Goal: Transaction & Acquisition: Subscribe to service/newsletter

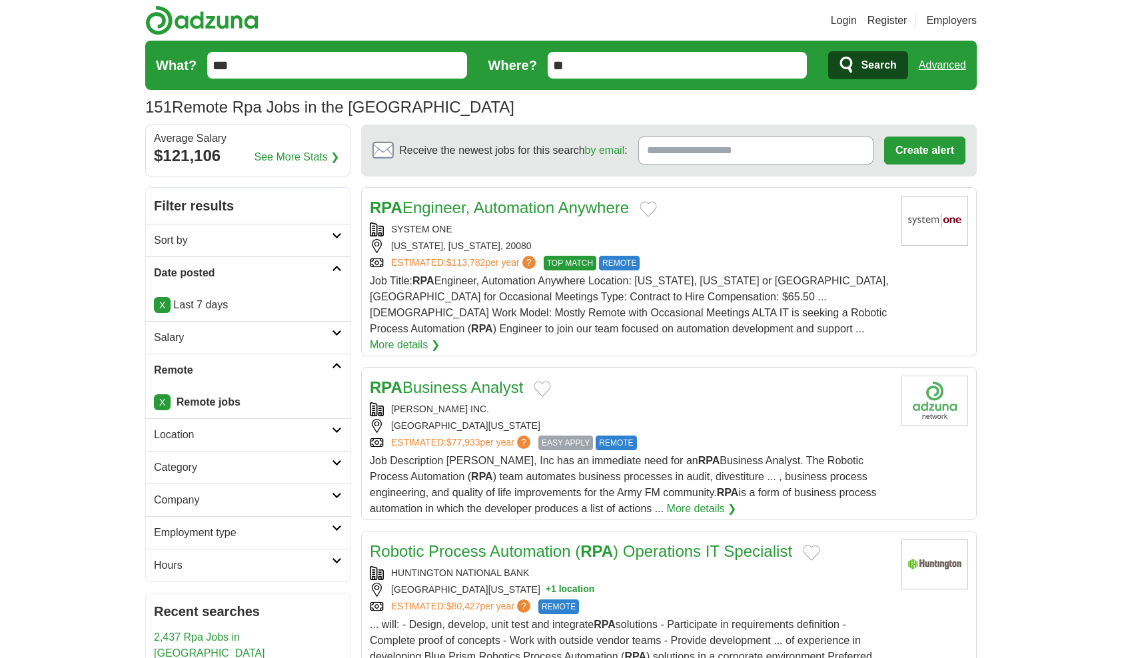
click at [879, 67] on span "Search" at bounding box center [878, 65] width 35 height 27
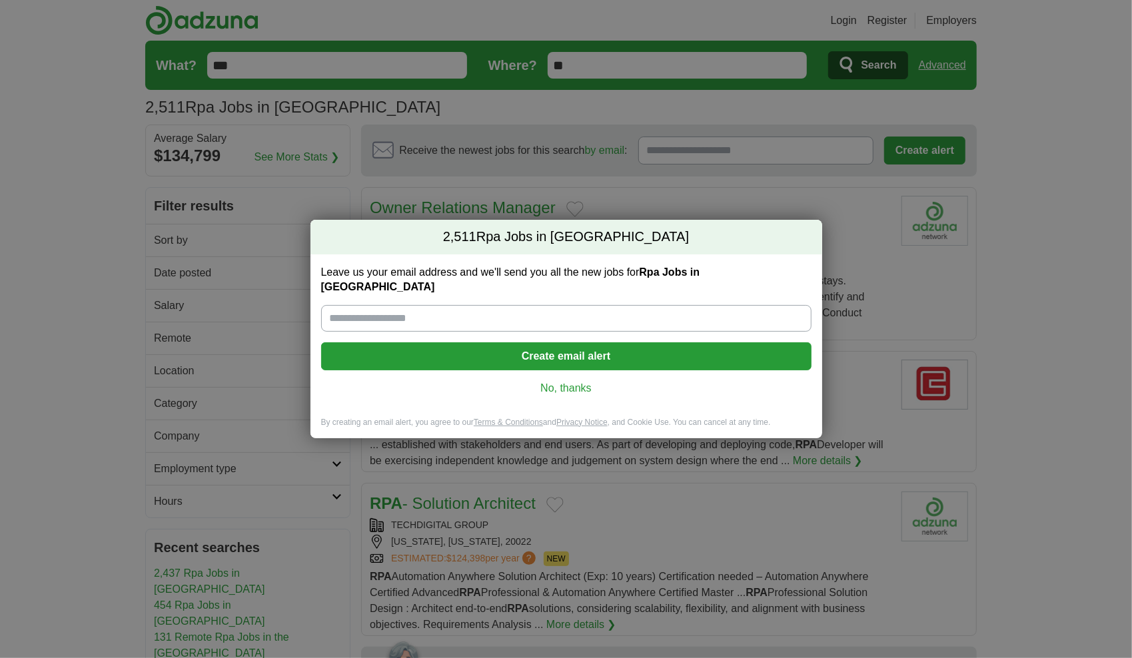
click at [622, 280] on label "Leave us your email address and we'll send you all the new jobs for Rpa Jobs in…" at bounding box center [566, 279] width 490 height 29
click at [622, 305] on input "Leave us your email address and we'll send you all the new jobs for Rpa Jobs in…" at bounding box center [566, 318] width 490 height 27
type input "**********"
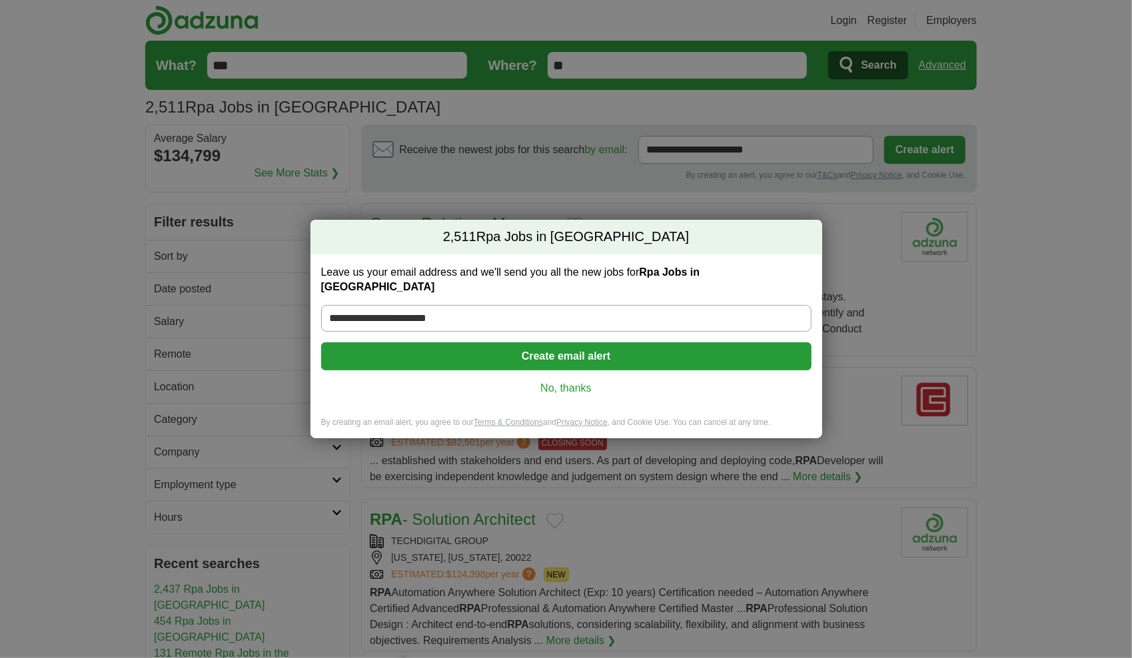
click at [495, 346] on button "Create email alert" at bounding box center [566, 356] width 490 height 28
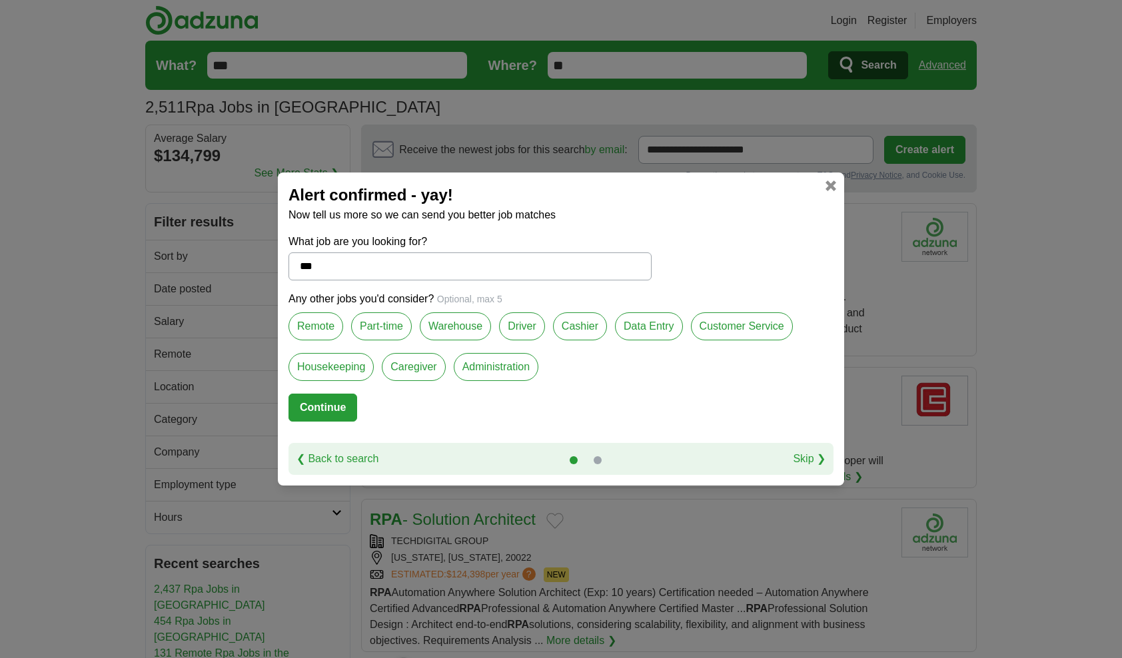
click at [312, 334] on label "Remote" at bounding box center [315, 326] width 55 height 28
click at [348, 404] on button "Continue" at bounding box center [322, 408] width 69 height 28
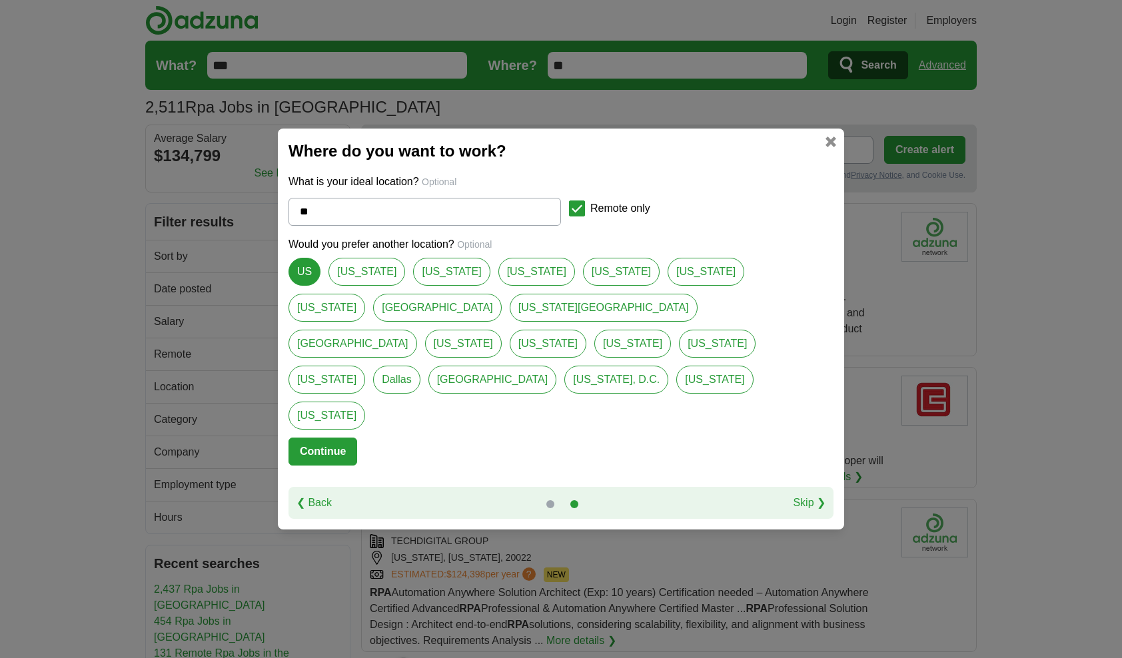
click at [338, 438] on button "Continue" at bounding box center [322, 452] width 69 height 28
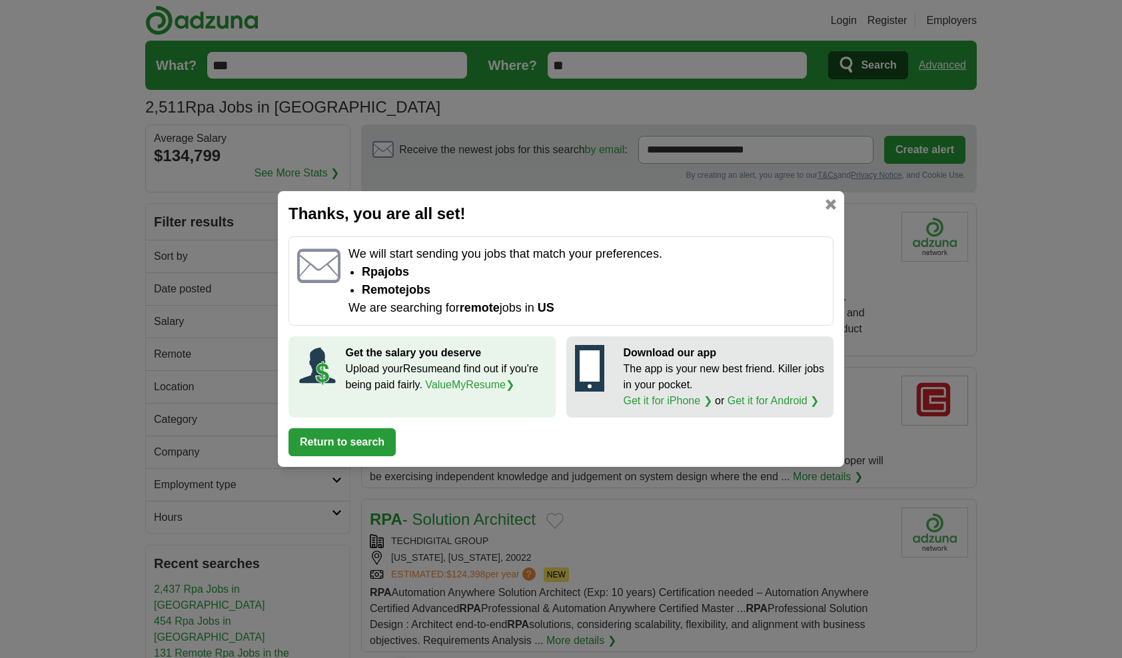
click at [365, 444] on button "Return to search" at bounding box center [341, 442] width 107 height 28
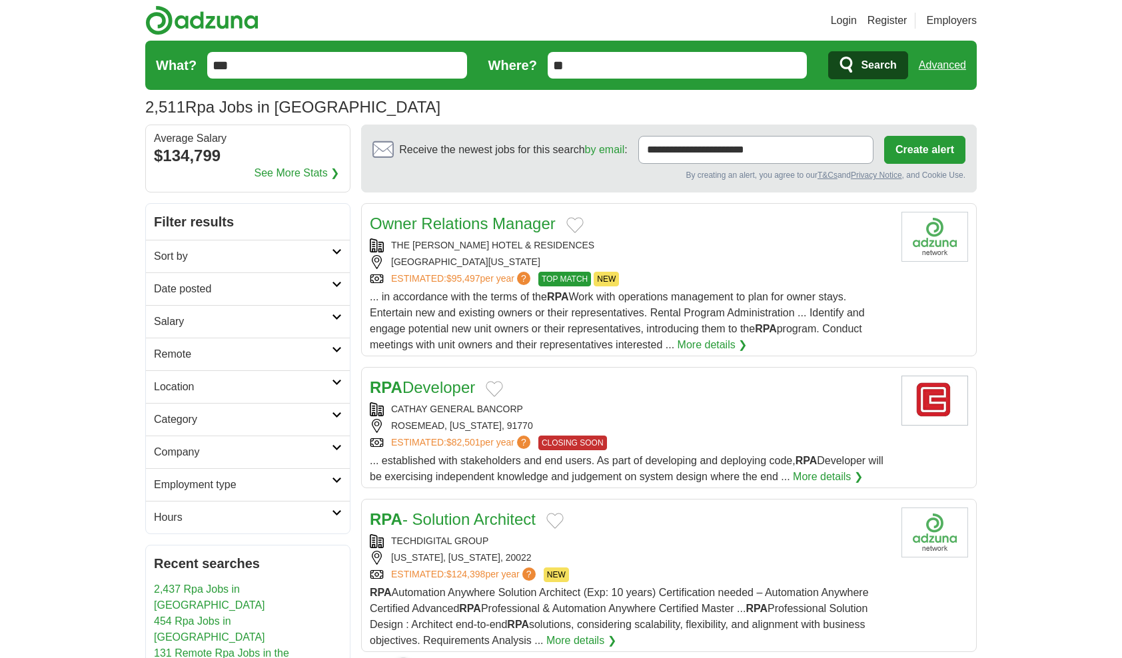
click at [858, 66] on button "Search" at bounding box center [867, 65] width 79 height 28
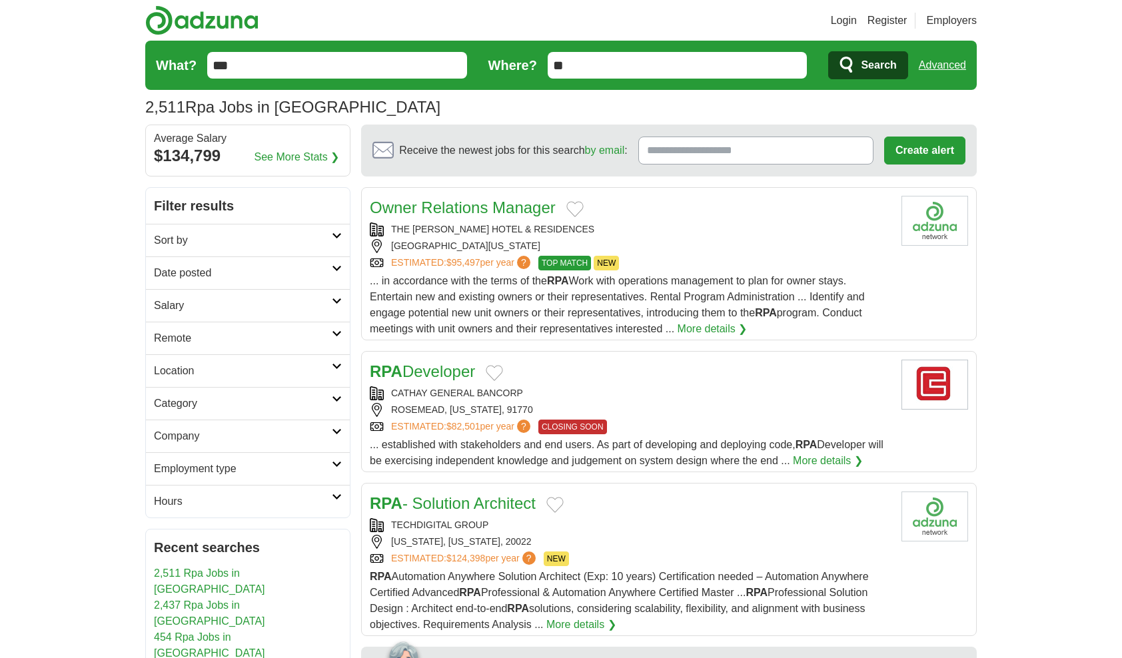
click at [268, 363] on h2 "Location" at bounding box center [243, 371] width 178 height 16
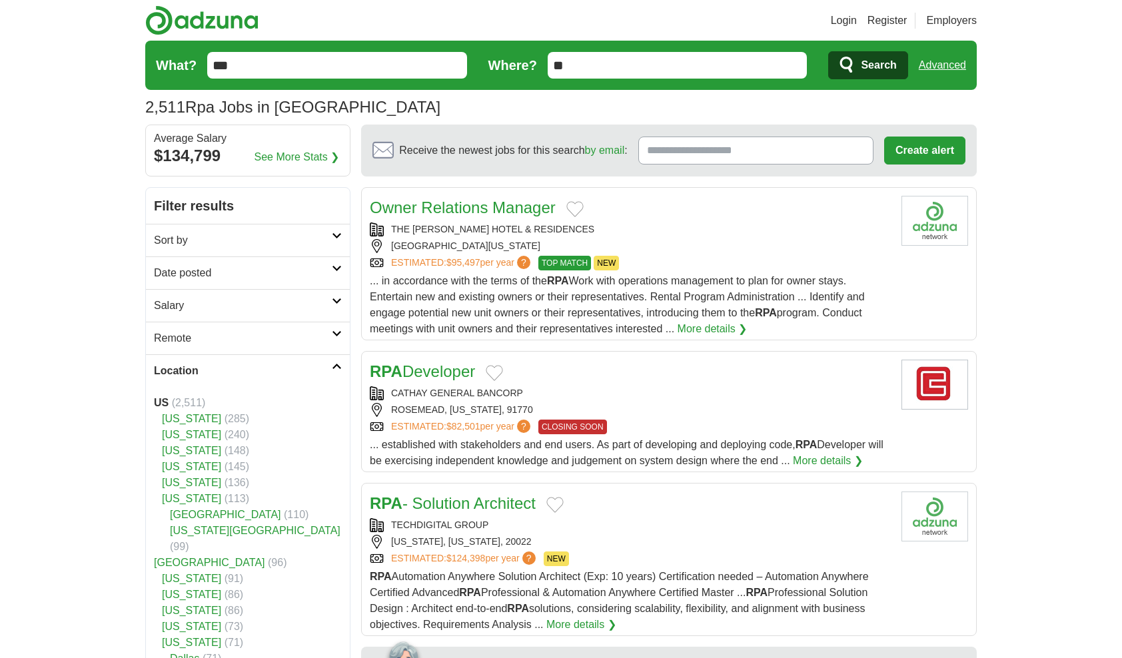
click at [268, 359] on link "Location" at bounding box center [248, 370] width 204 height 33
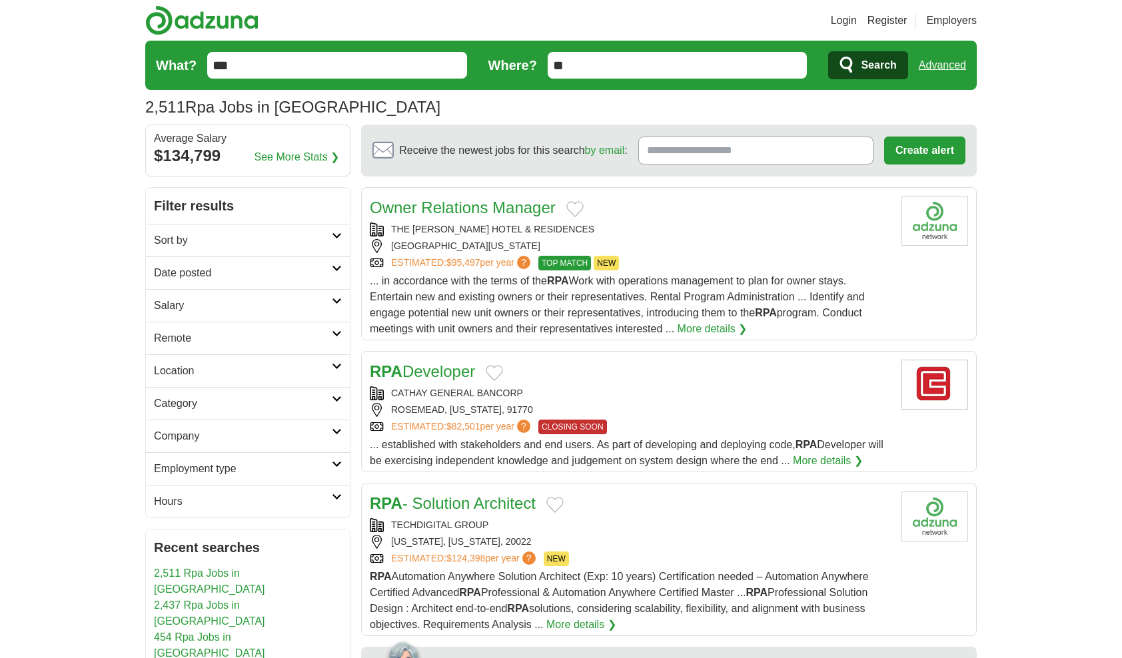
click at [320, 319] on div "**********" at bounding box center [248, 371] width 204 height 294
click at [332, 323] on link "Remote" at bounding box center [248, 338] width 204 height 33
click at [188, 368] on link "Remote jobs" at bounding box center [184, 369] width 60 height 11
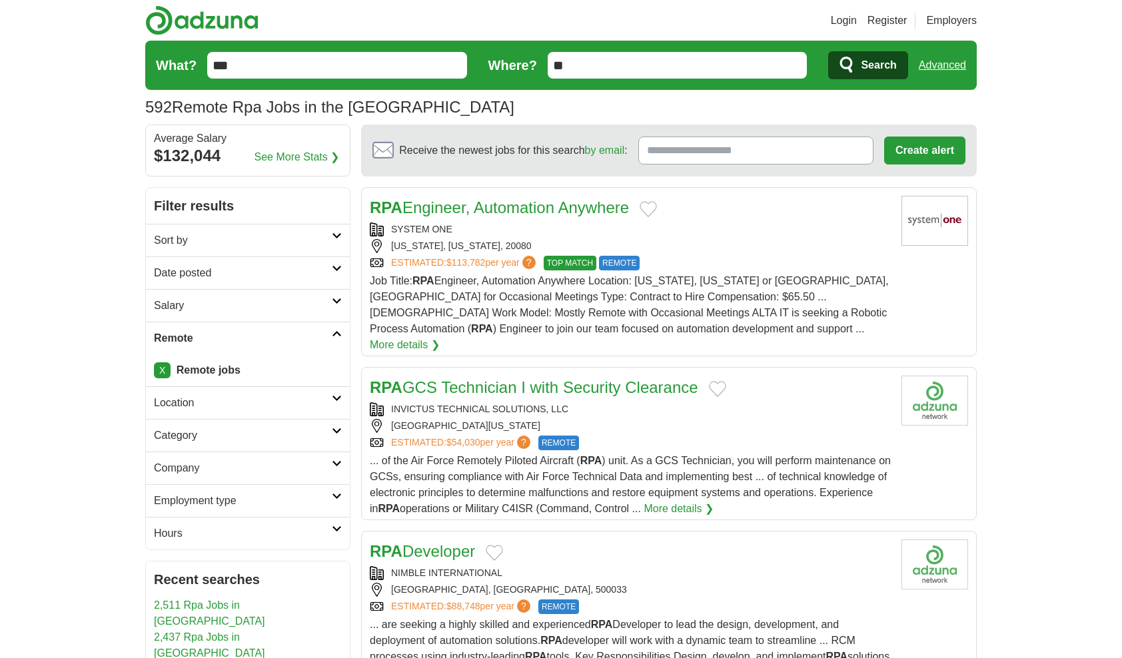
click at [244, 262] on link "Date posted" at bounding box center [248, 272] width 204 height 33
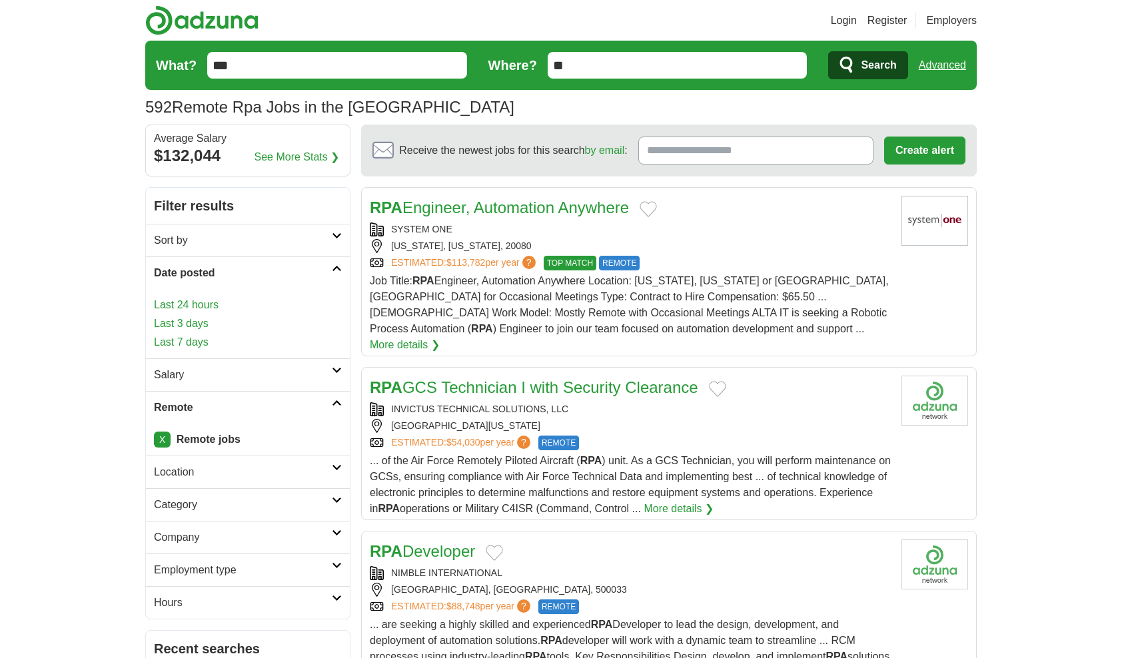
click at [809, 239] on div "[US_STATE], [US_STATE], 20080" at bounding box center [630, 246] width 521 height 14
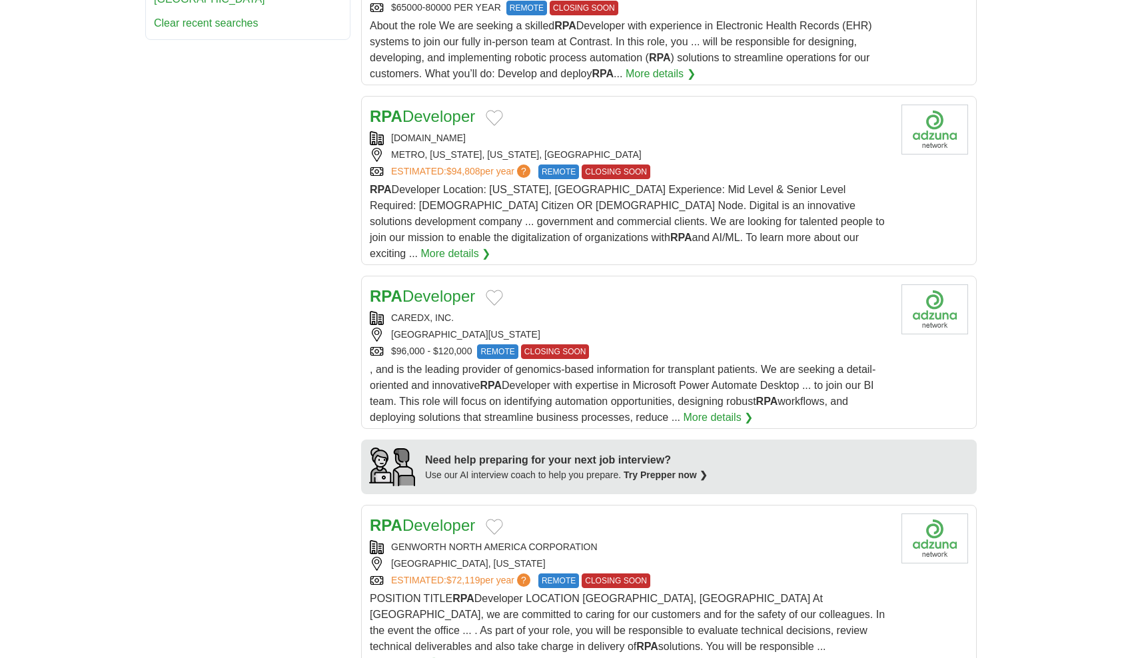
scroll to position [799, 0]
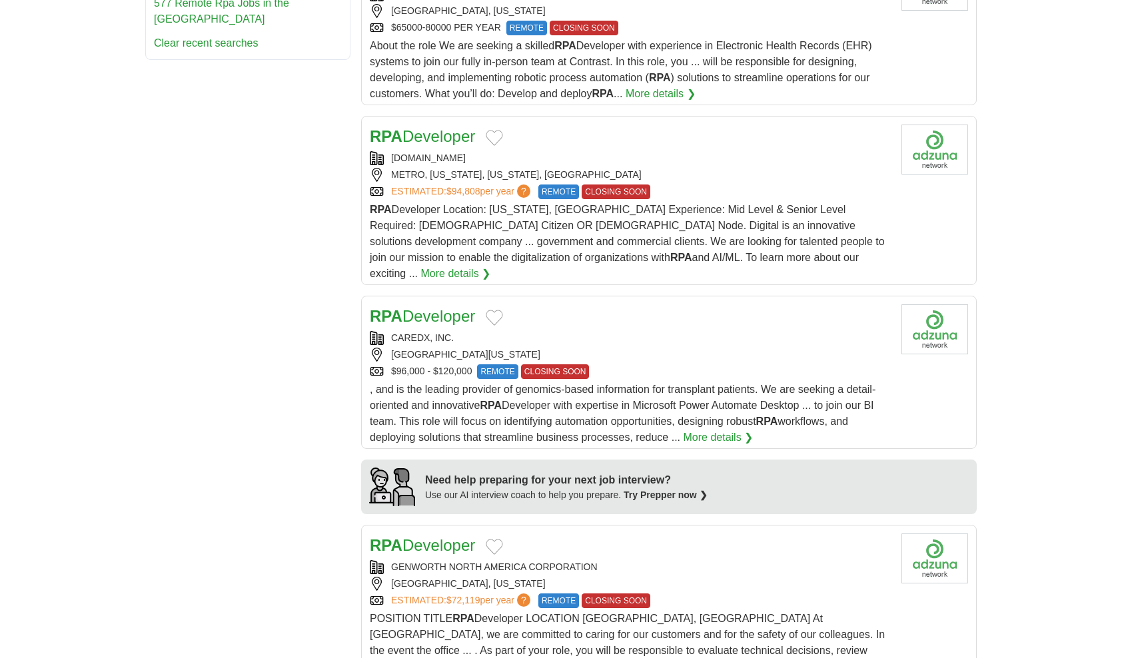
click at [746, 577] on div "RICHMOND, VIRGINIA" at bounding box center [630, 584] width 521 height 14
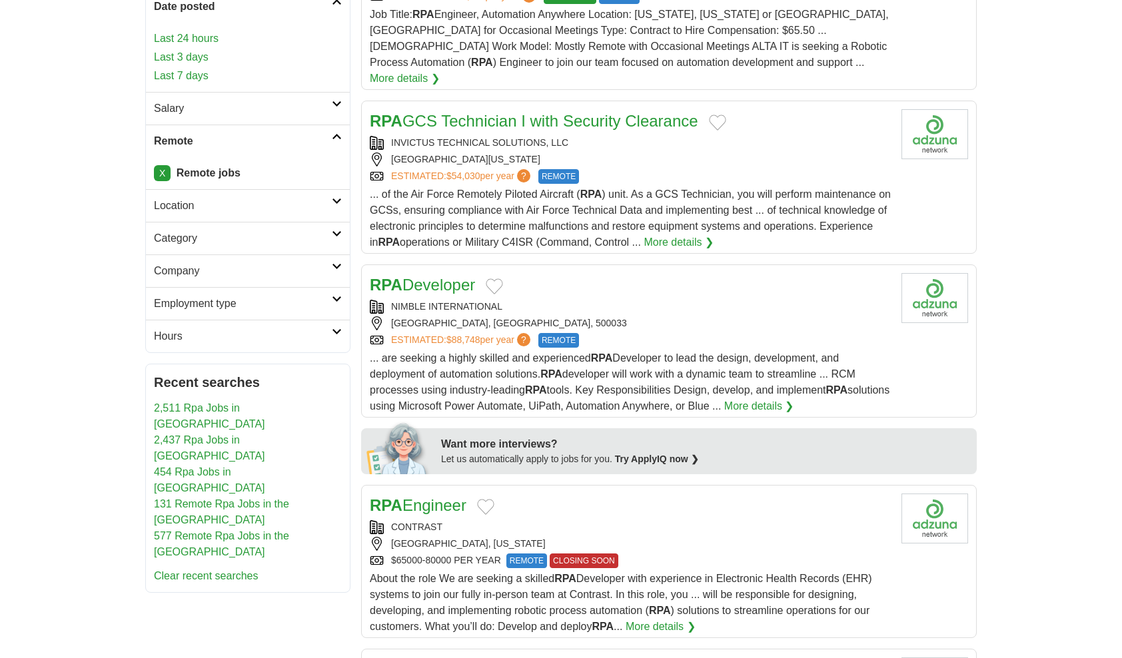
scroll to position [0, 0]
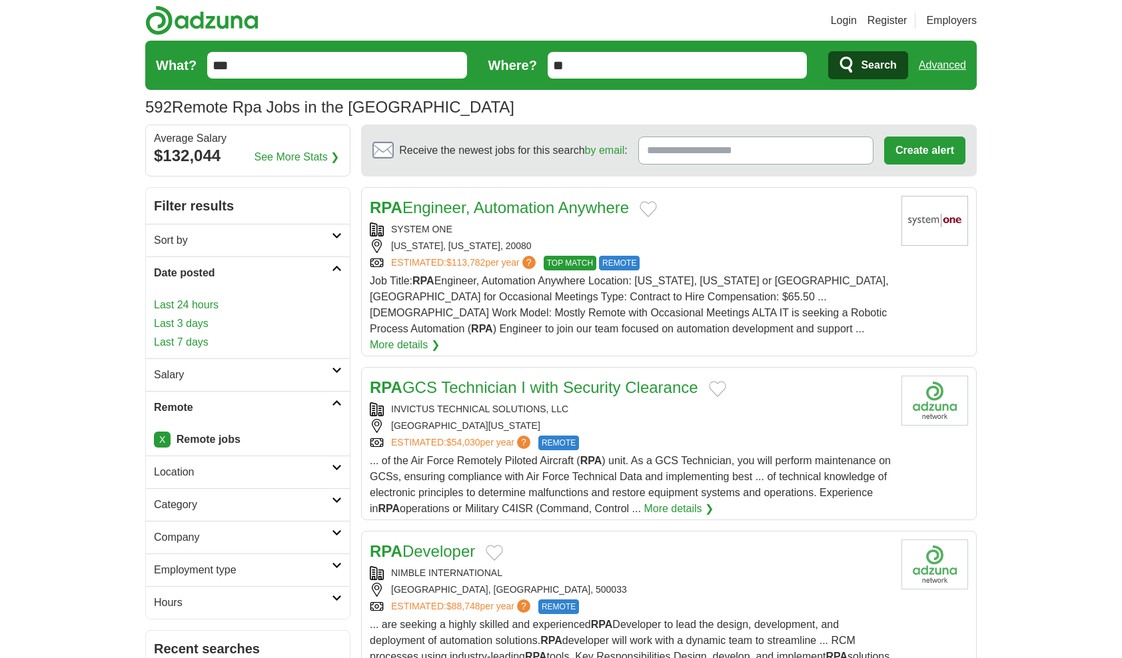
click at [833, 220] on div "RPA Engineer, Automation Anywhere SYSTEM ONE WASHINGTON, DISTRICT OF COLUMBIA, …" at bounding box center [630, 274] width 521 height 157
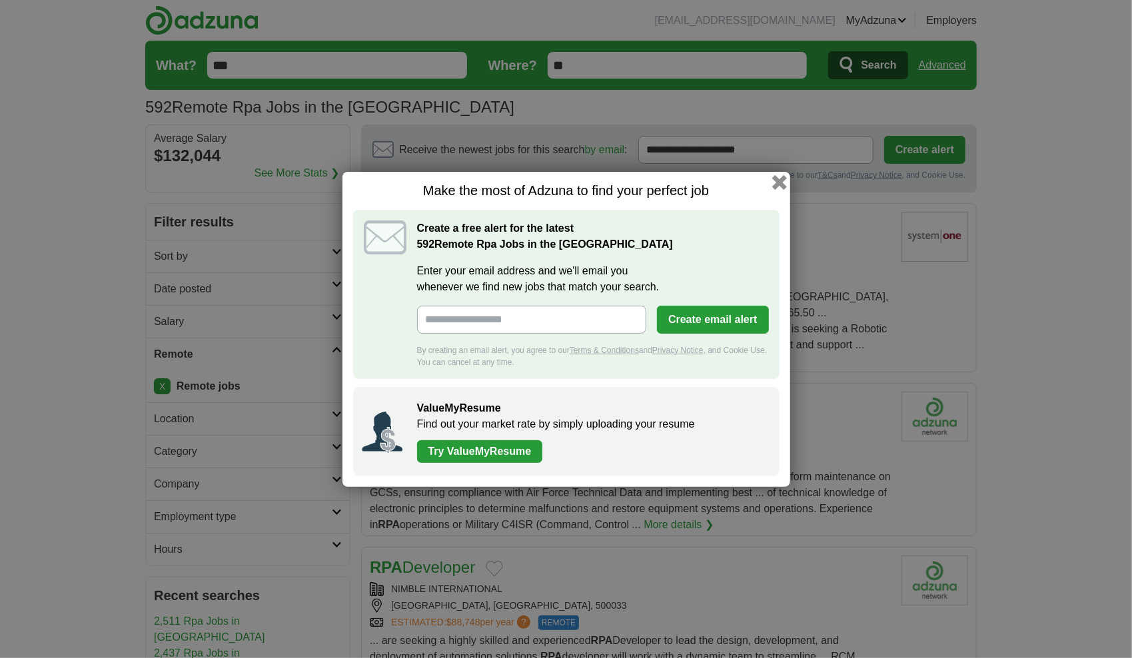
click at [774, 185] on button "button" at bounding box center [778, 182] width 15 height 15
